Goal: Information Seeking & Learning: Understand process/instructions

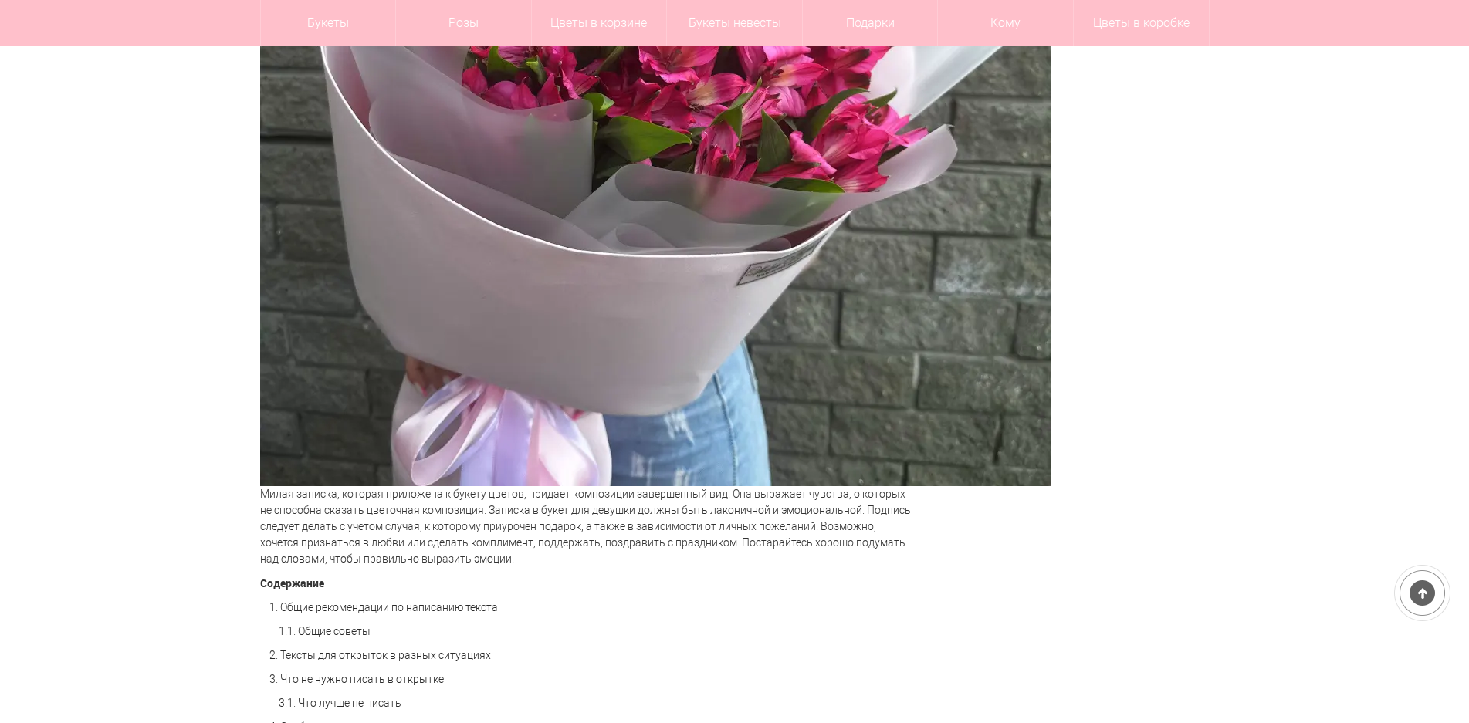
scroll to position [926, 0]
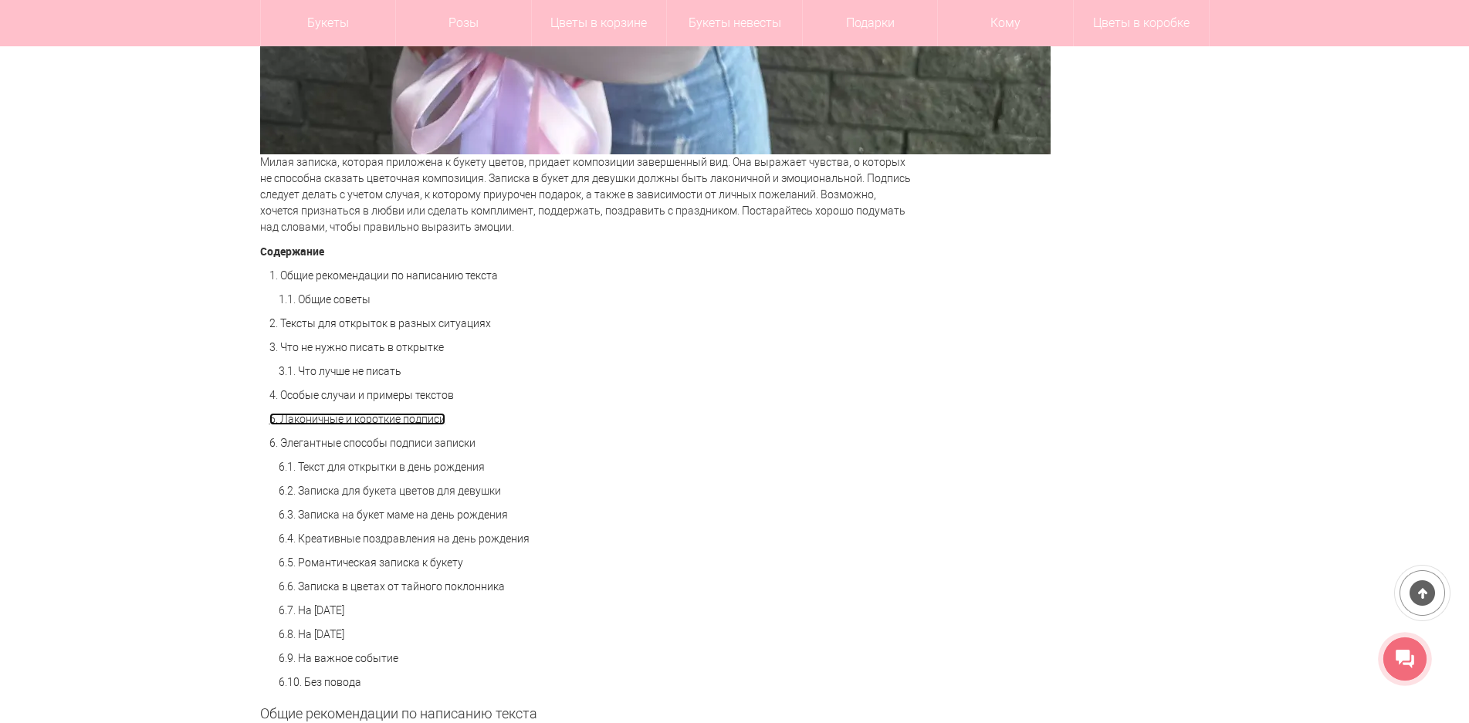
click at [371, 422] on link "5. Лаконичные и короткие подписи" at bounding box center [357, 419] width 176 height 12
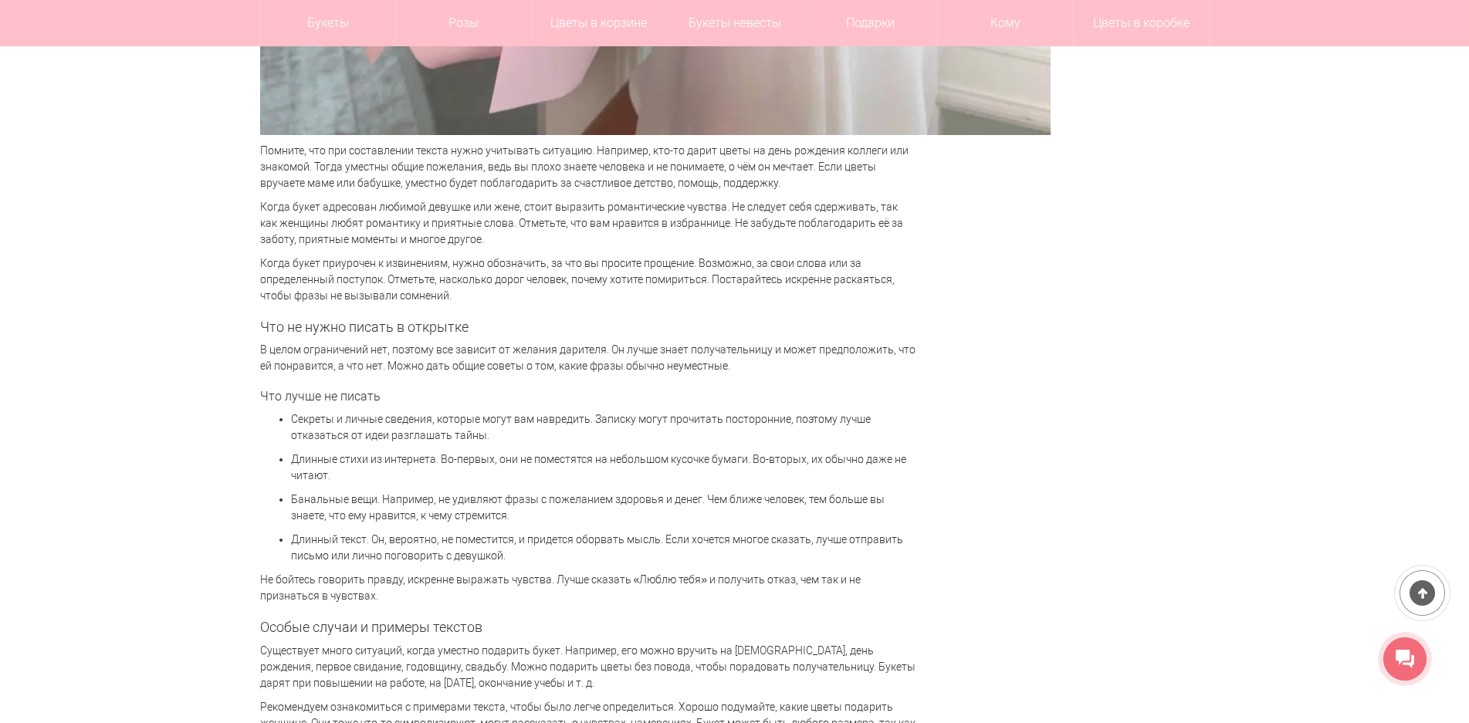
scroll to position [2770, 0]
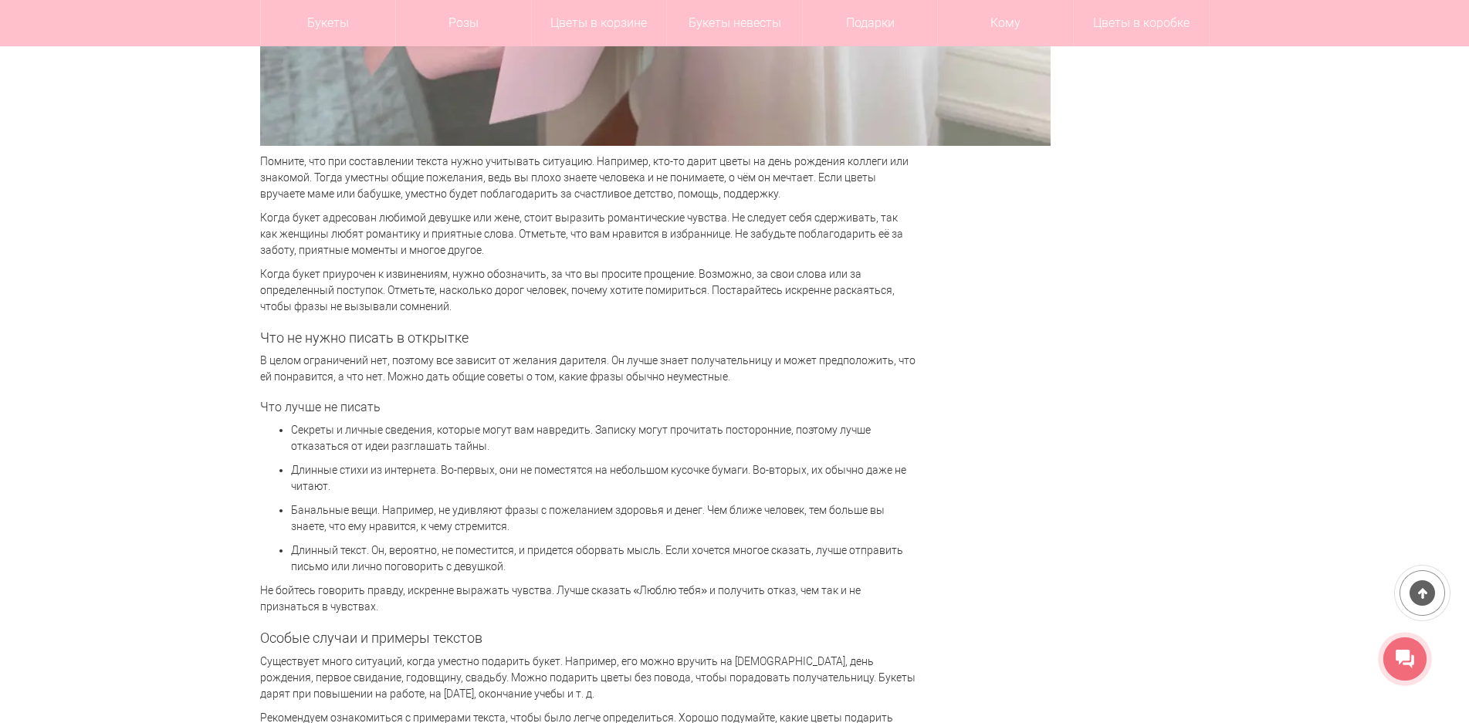
scroll to position [926, 0]
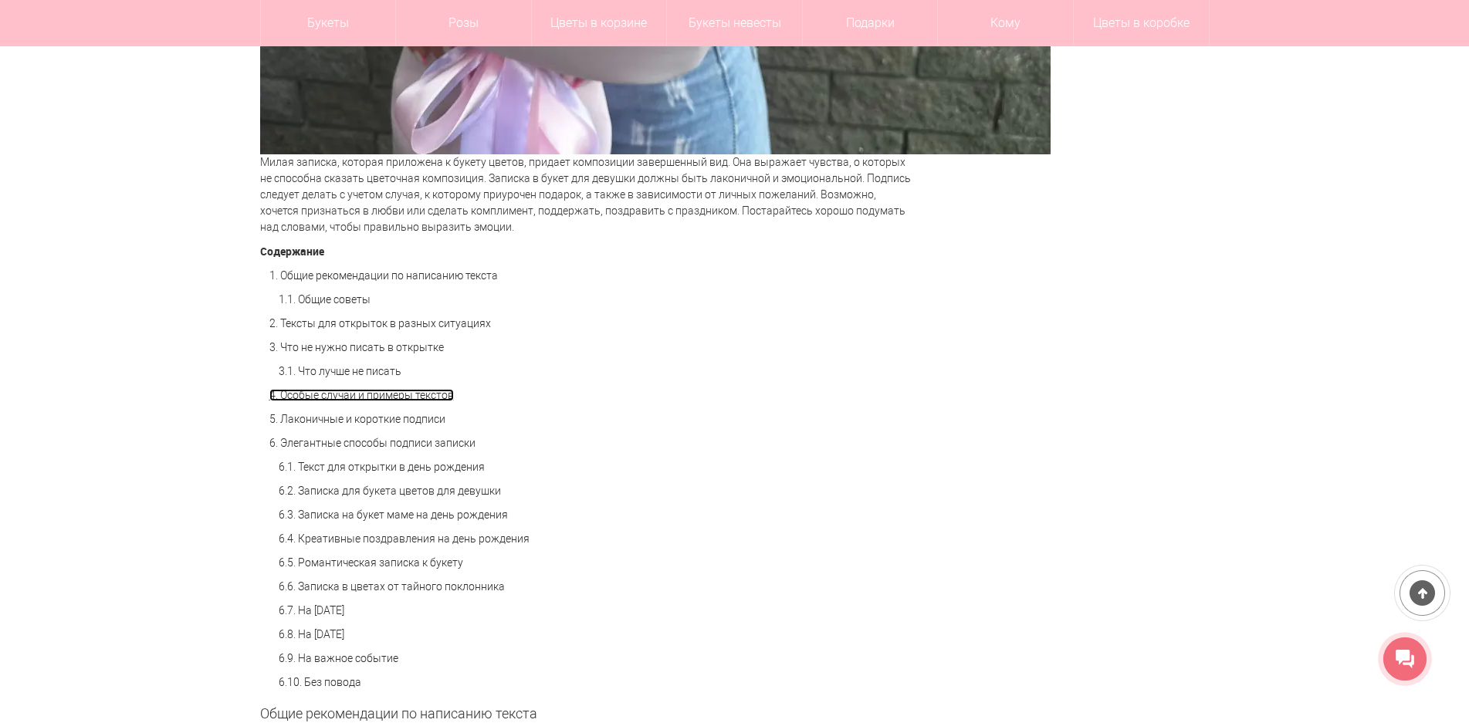
click at [409, 396] on link "4. Особые случаи и примеры текстов" at bounding box center [361, 395] width 184 height 12
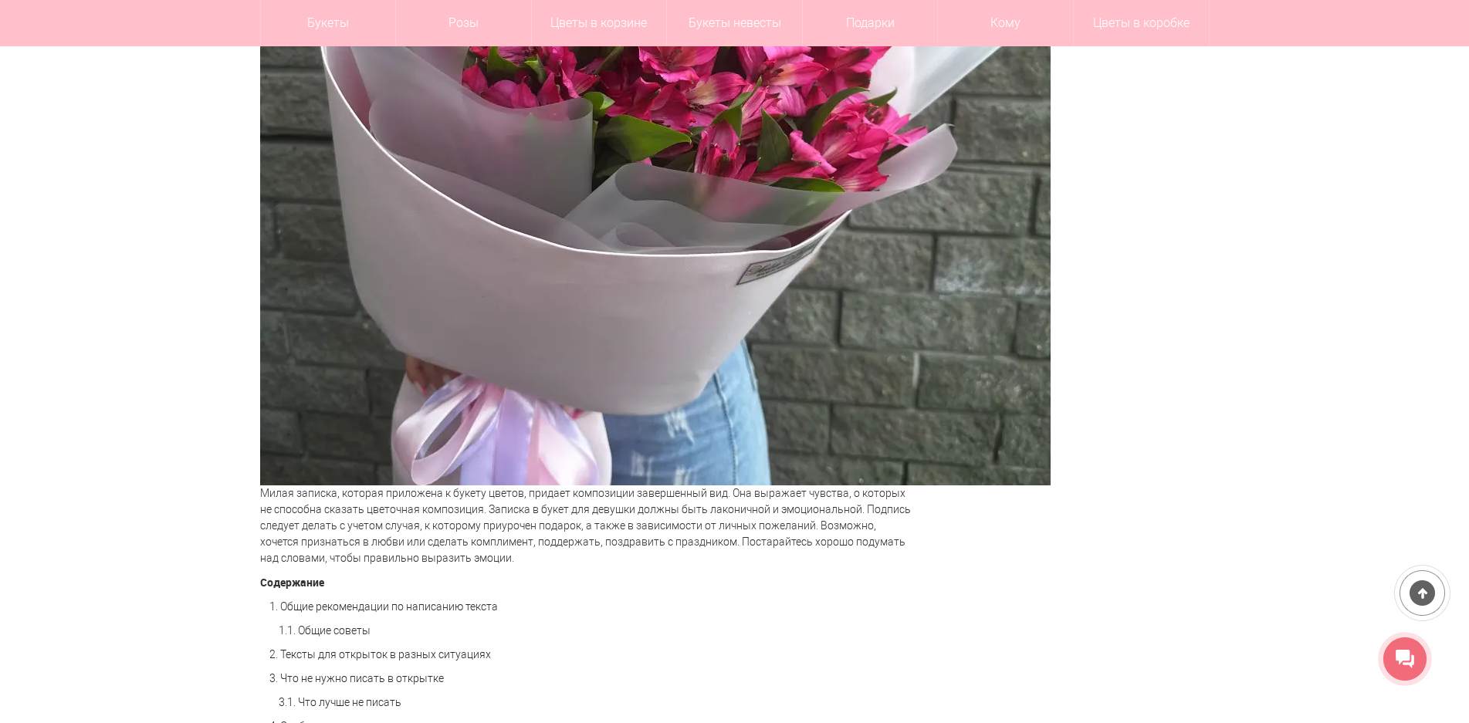
scroll to position [926, 0]
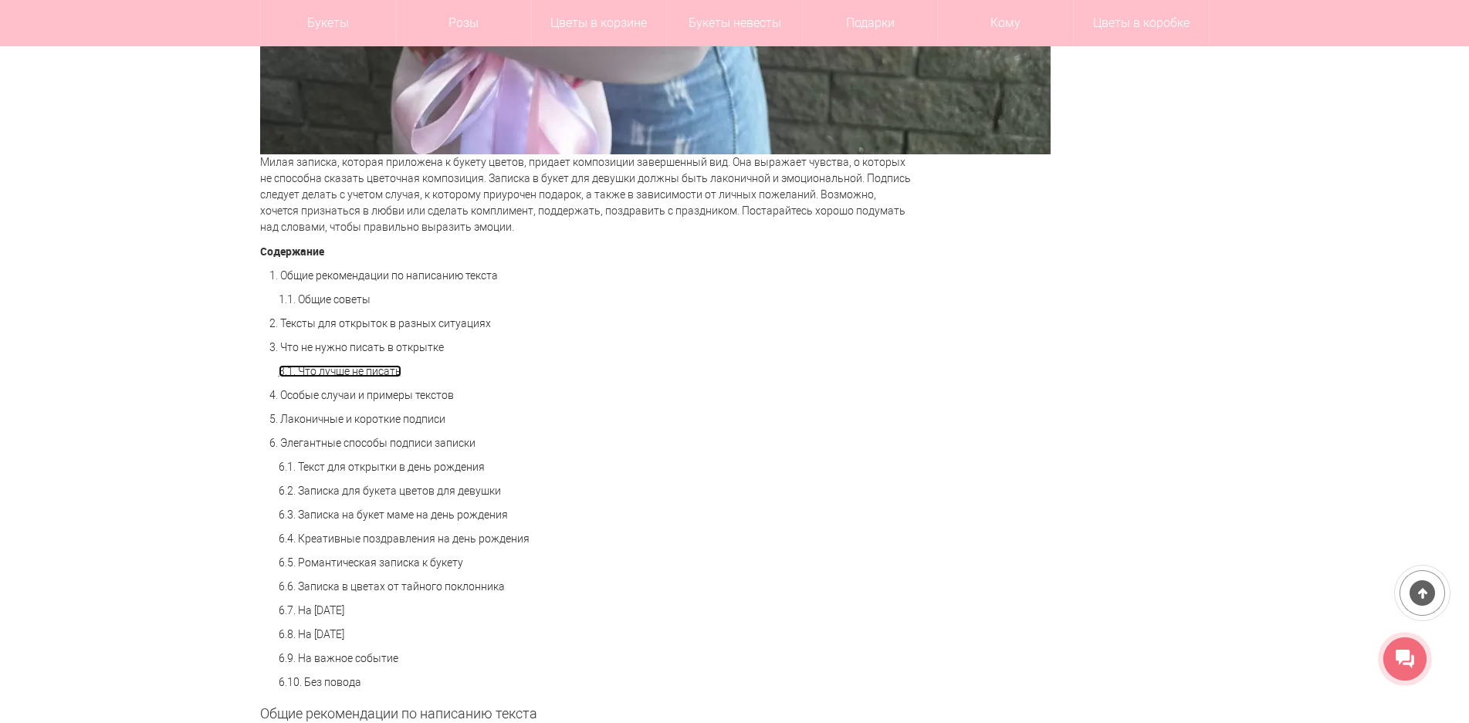
click at [341, 373] on link "3.1. Что лучше не писать" at bounding box center [340, 371] width 123 height 12
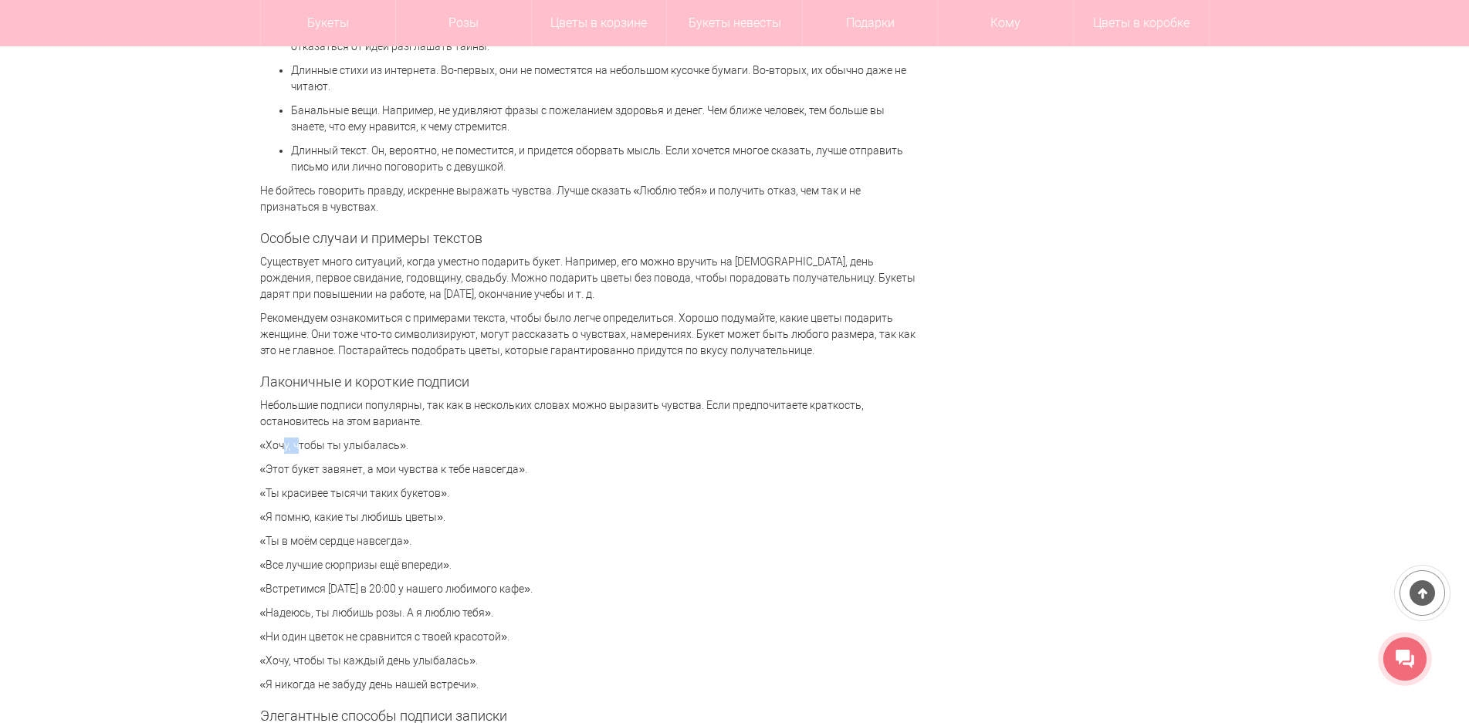
drag, startPoint x: 263, startPoint y: 445, endPoint x: 289, endPoint y: 447, distance: 26.3
click at [289, 447] on p "«Хочу, чтобы ты улыбалась»." at bounding box center [588, 446] width 656 height 16
drag, startPoint x: 259, startPoint y: 447, endPoint x: 403, endPoint y: 452, distance: 143.7
click at [403, 452] on p "«Хочу, чтобы ты улыбалась»." at bounding box center [588, 446] width 656 height 16
copy p "«Хочу, чтобы ты улыбалась»"
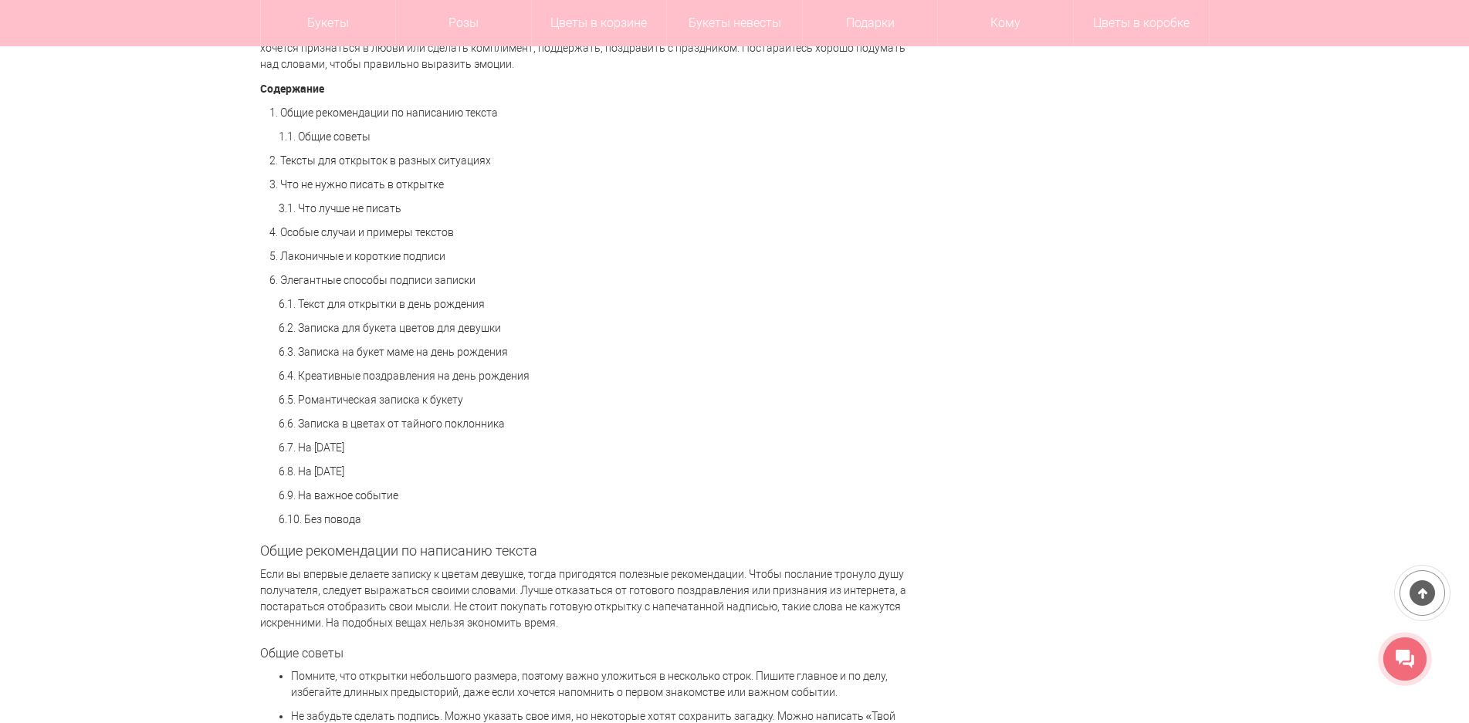
scroll to position [1086, 0]
click at [350, 184] on link "3. Что не нужно писать в открытке" at bounding box center [356, 187] width 174 height 12
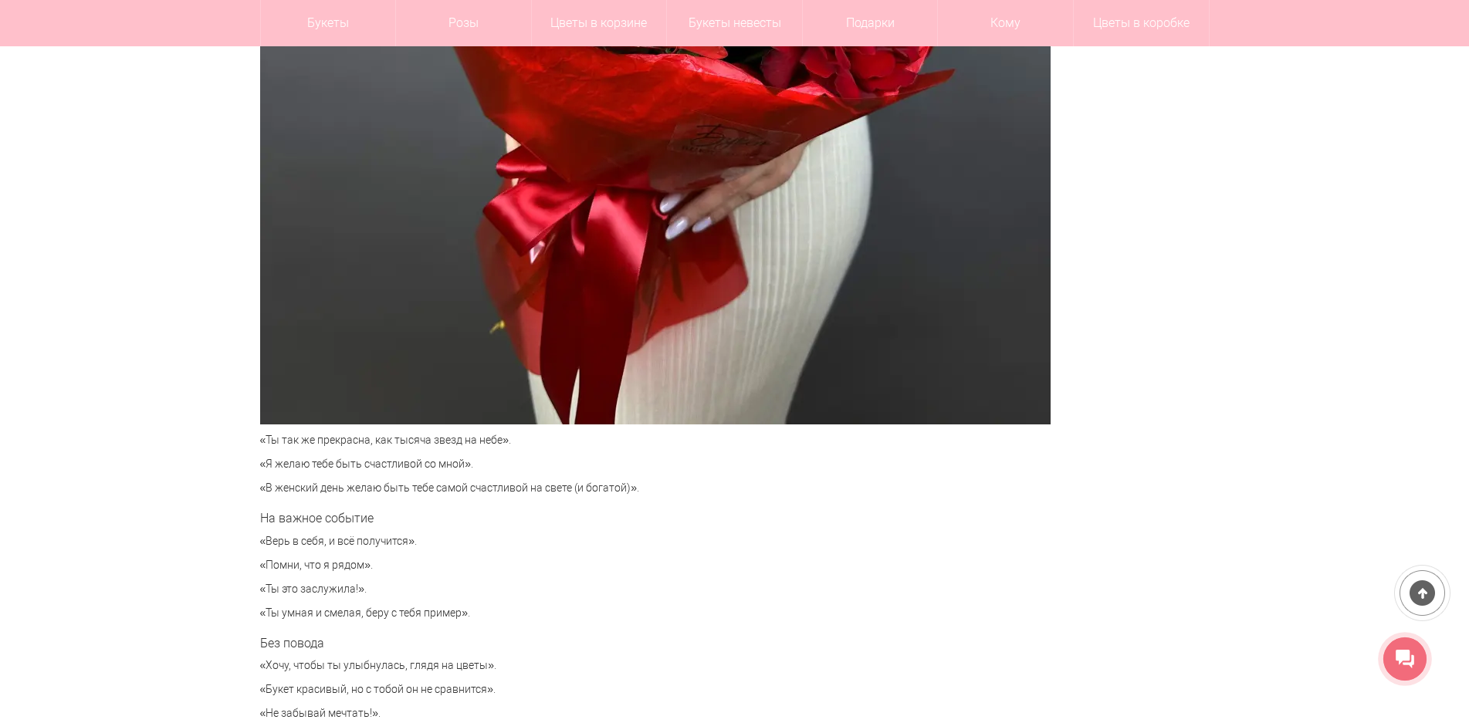
scroll to position [6572, 0]
